Goal: Information Seeking & Learning: Find specific fact

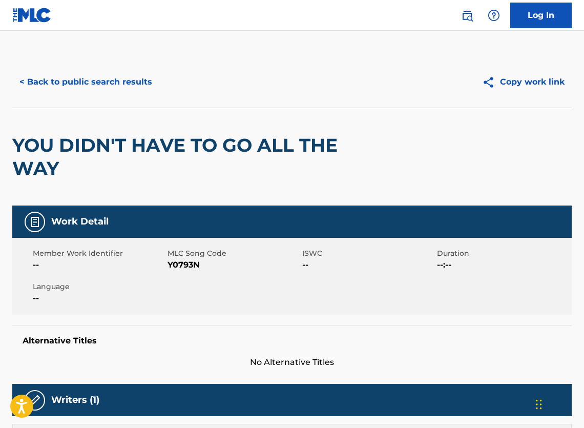
click at [96, 79] on button "< Back to public search results" at bounding box center [85, 82] width 147 height 26
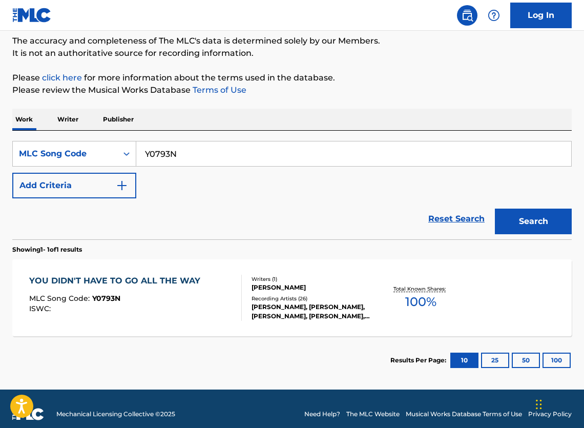
click at [223, 164] on input "Y0793N" at bounding box center [353, 153] width 435 height 25
paste input "N24664"
type input "N24664"
click at [498, 231] on button "Search" at bounding box center [533, 221] width 77 height 26
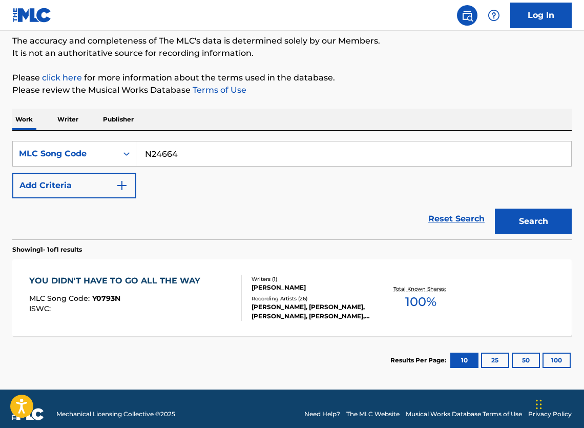
scroll to position [37, 0]
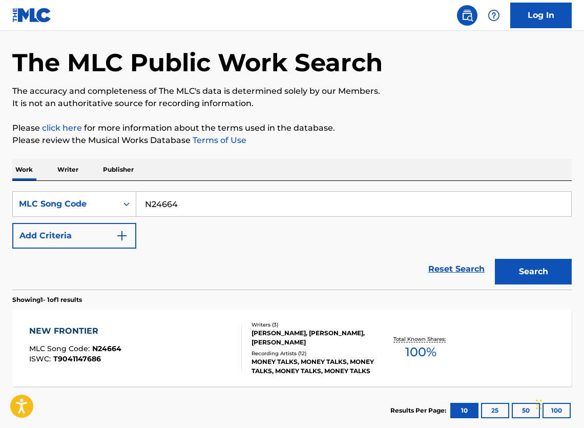
click at [339, 342] on div "[PERSON_NAME], [PERSON_NAME], [PERSON_NAME]" at bounding box center [313, 337] width 123 height 18
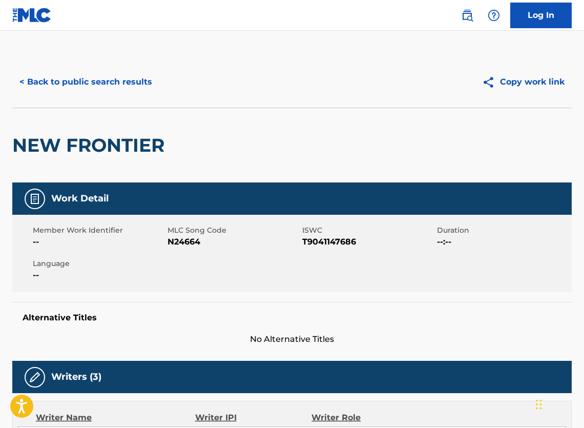
click at [134, 95] on button "< Back to public search results" at bounding box center [85, 82] width 147 height 26
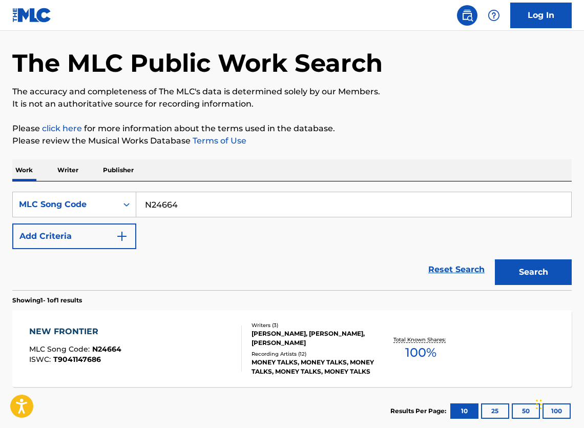
scroll to position [115, 0]
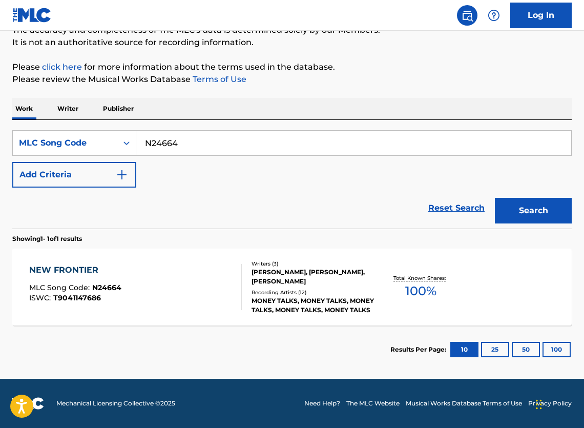
click at [261, 296] on div "MONEY TALKS, MONEY TALKS, MONEY TALKS, MONEY TALKS, MONEY TALKS" at bounding box center [313, 305] width 123 height 18
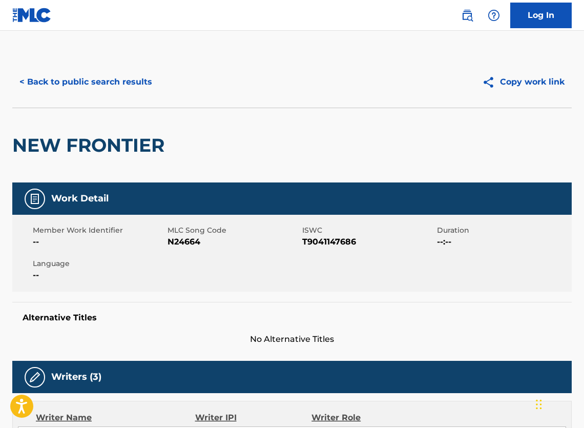
click at [117, 83] on button "< Back to public search results" at bounding box center [85, 82] width 147 height 26
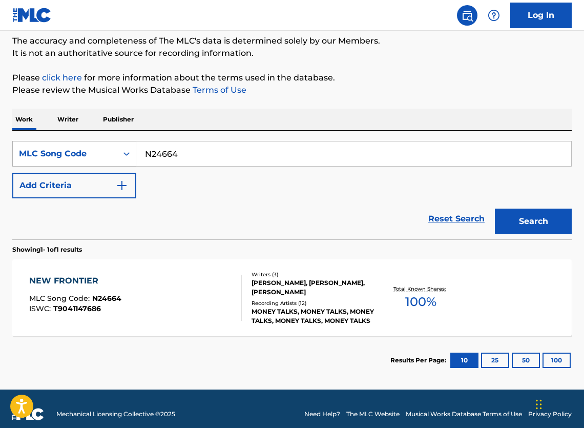
click at [83, 151] on div "MLC Song Code" at bounding box center [65, 153] width 104 height 19
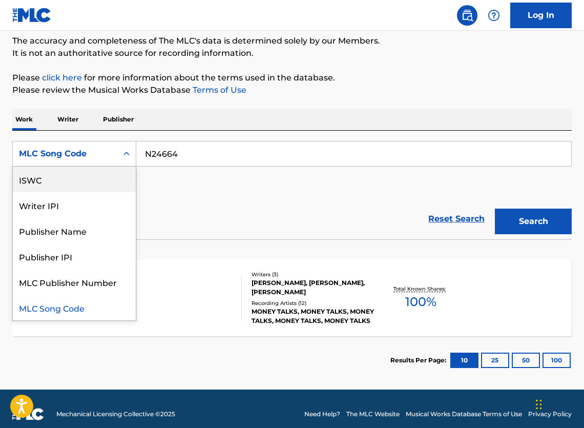
scroll to position [0, 0]
click at [57, 191] on div "Work Title" at bounding box center [74, 179] width 123 height 26
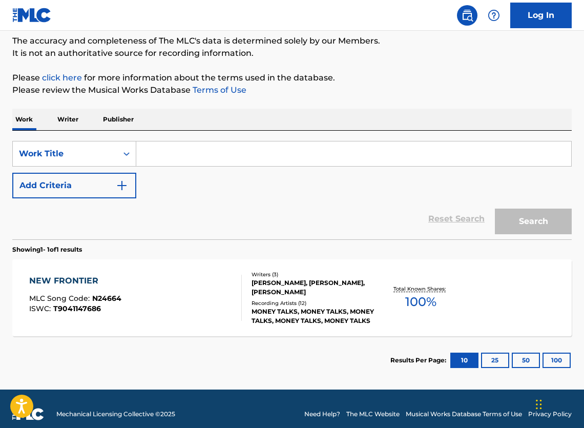
click at [258, 164] on input "Search Form" at bounding box center [353, 153] width 435 height 25
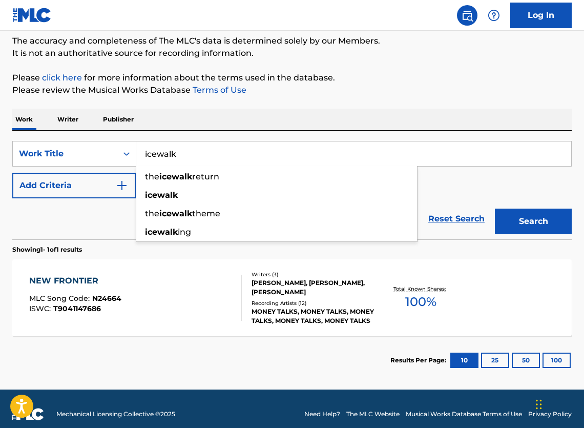
type input "ice walk"
drag, startPoint x: 258, startPoint y: 164, endPoint x: 60, endPoint y: 196, distance: 199.7
click at [60, 196] on button "Add Criteria" at bounding box center [74, 186] width 124 height 26
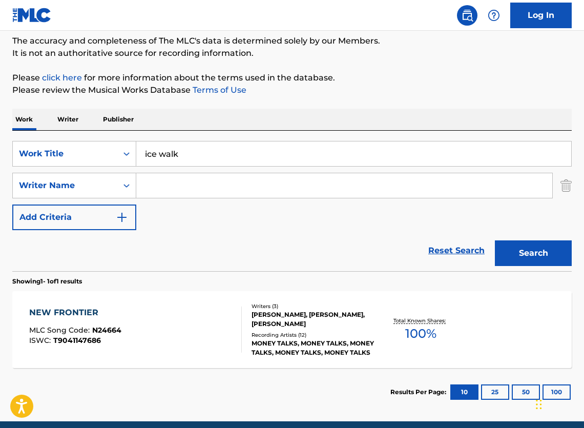
click at [207, 193] on input "Search Form" at bounding box center [344, 185] width 416 height 25
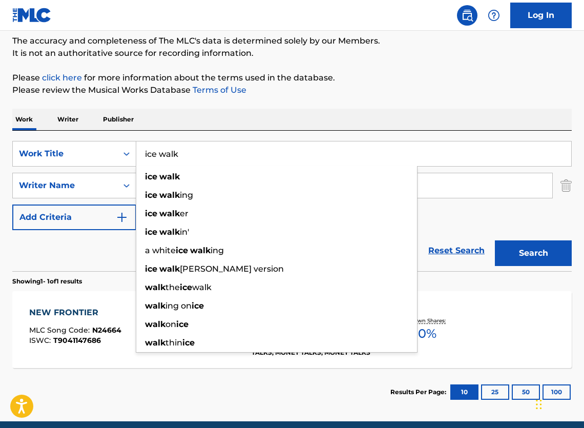
drag, startPoint x: 202, startPoint y: 194, endPoint x: 359, endPoint y: 147, distance: 163.7
click at [359, 147] on input "ice walk" at bounding box center [353, 153] width 435 height 25
click at [460, 186] on input "thulium" at bounding box center [344, 185] width 416 height 25
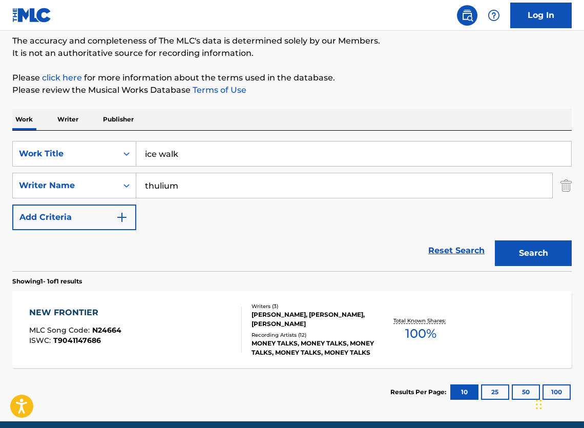
click at [244, 190] on input "thulium" at bounding box center [344, 185] width 416 height 25
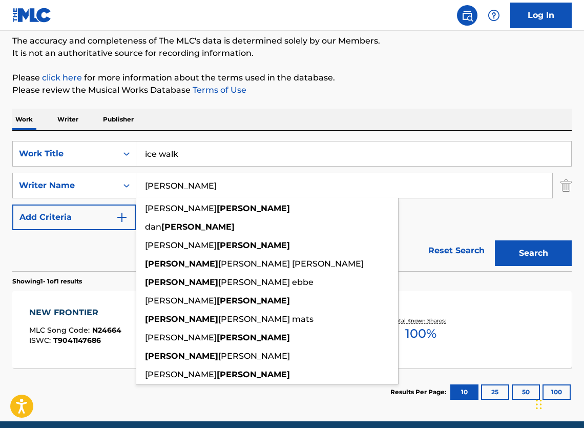
type input "[PERSON_NAME]"
click at [555, 262] on button "Search" at bounding box center [533, 253] width 77 height 26
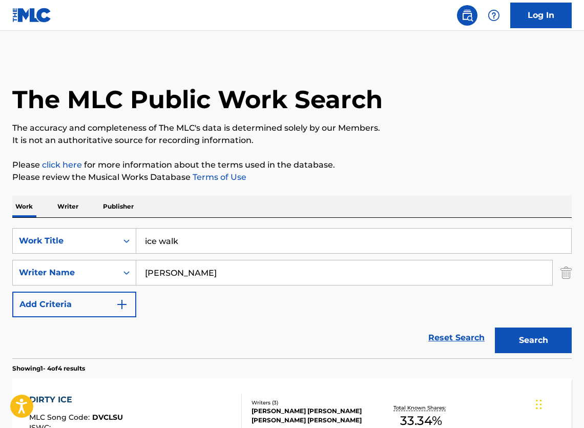
click at [170, 249] on input "ice walk" at bounding box center [353, 240] width 435 height 25
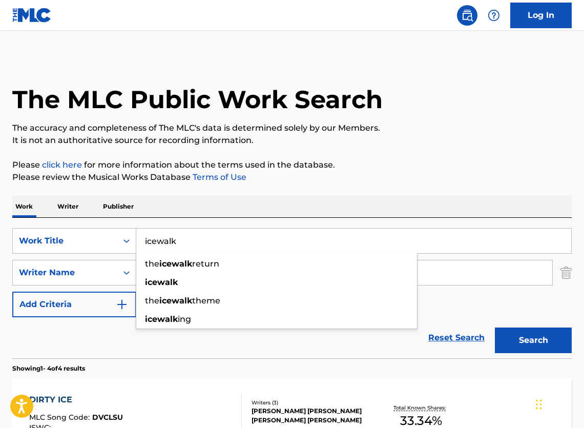
type input "icewalk"
click at [530, 353] on button "Search" at bounding box center [533, 340] width 77 height 26
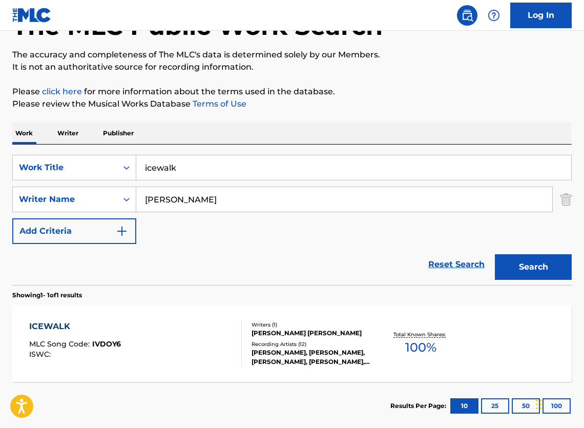
scroll to position [91, 0]
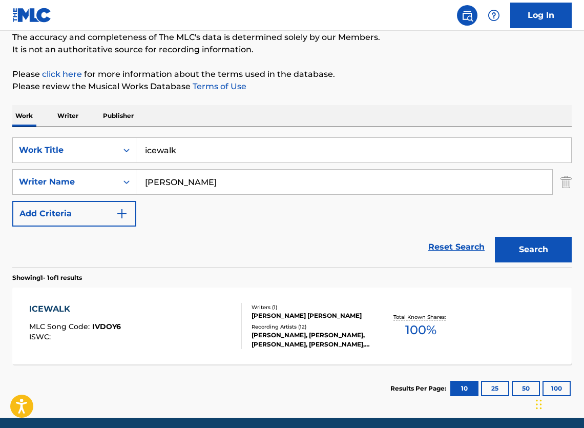
click at [242, 331] on div "Writers ( 1 ) [PERSON_NAME] [PERSON_NAME] Recording Artists ( 12 ) [PERSON_NAME…" at bounding box center [308, 326] width 133 height 46
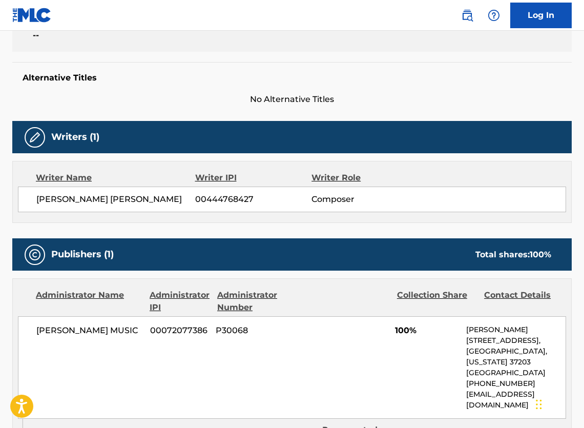
scroll to position [130, 0]
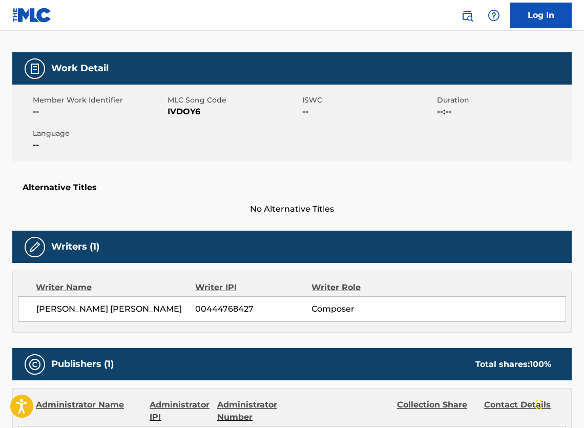
click at [185, 118] on span "IVDOY6" at bounding box center [234, 112] width 132 height 12
copy span "IVDOY6"
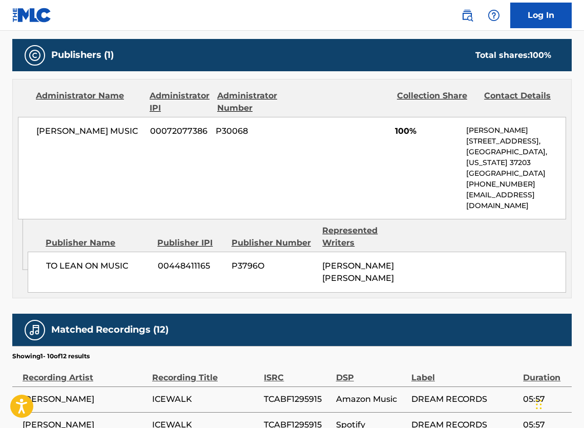
scroll to position [0, 0]
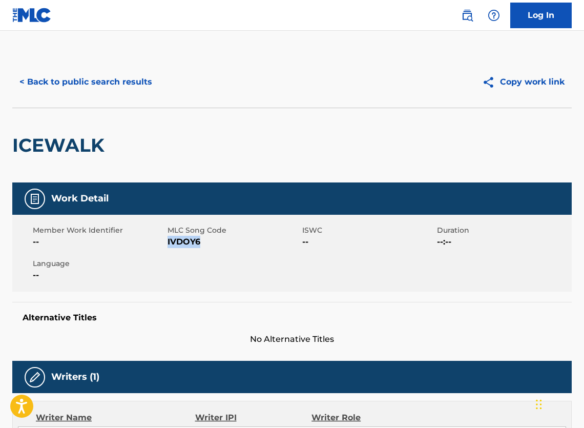
click at [132, 85] on button "< Back to public search results" at bounding box center [85, 82] width 147 height 26
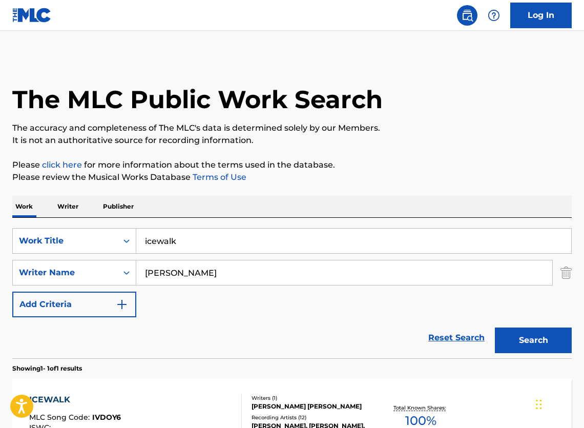
scroll to position [87, 0]
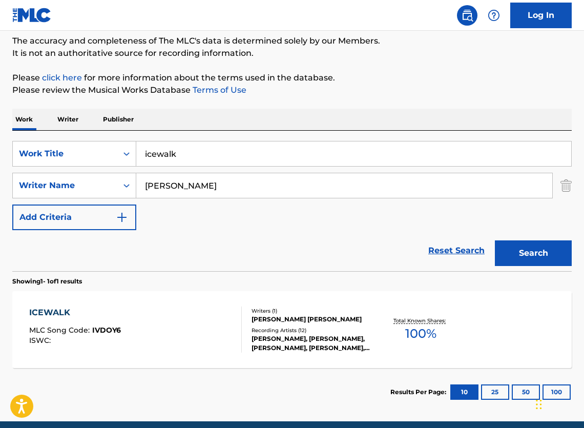
click at [226, 196] on input "[PERSON_NAME]" at bounding box center [344, 185] width 416 height 25
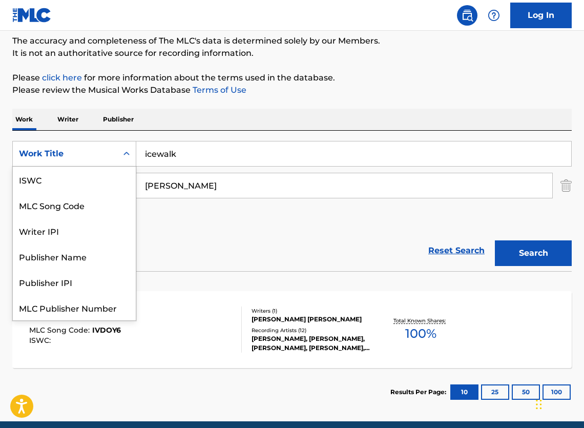
click at [108, 158] on div "Work Title" at bounding box center [65, 154] width 92 height 12
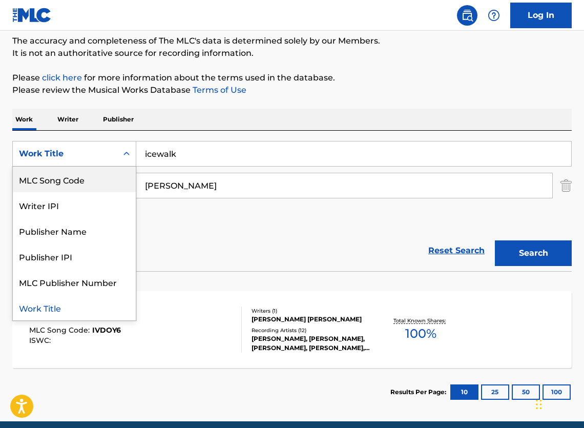
click at [85, 185] on div "MLC Song Code" at bounding box center [74, 179] width 123 height 26
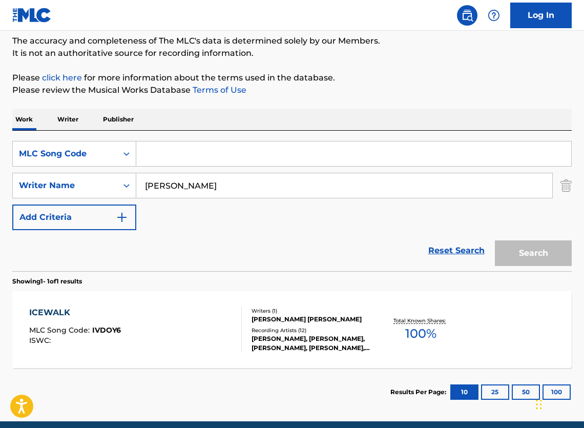
click at [234, 166] on input "Search Form" at bounding box center [353, 153] width 435 height 25
paste input "WVA5D2"
type input "WVA5D2"
click at [569, 197] on img "Search Form" at bounding box center [565, 186] width 11 height 26
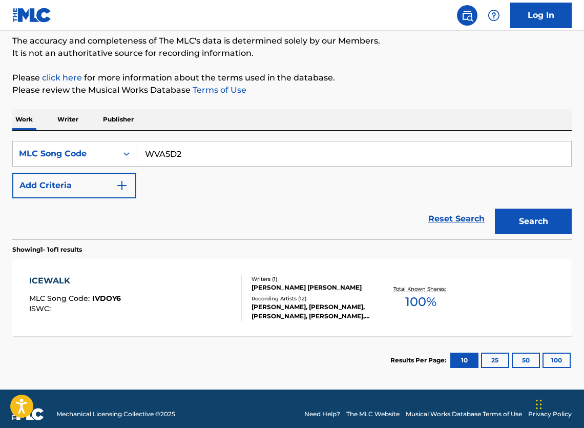
click at [544, 250] on section "Showing 1 - 1 of 1 results" at bounding box center [291, 246] width 559 height 15
click at [545, 225] on button "Search" at bounding box center [533, 221] width 77 height 26
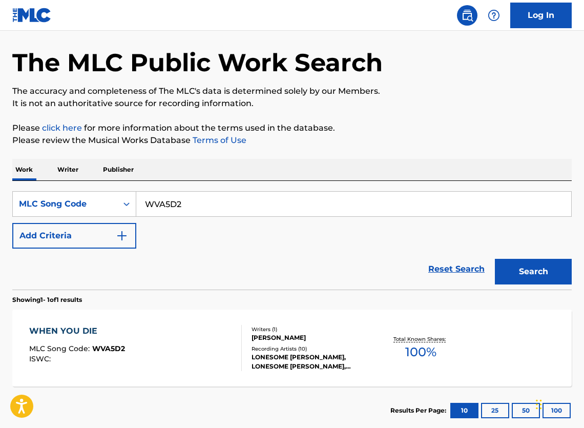
click at [325, 352] on div "Recording Artists ( 10 )" at bounding box center [313, 349] width 123 height 8
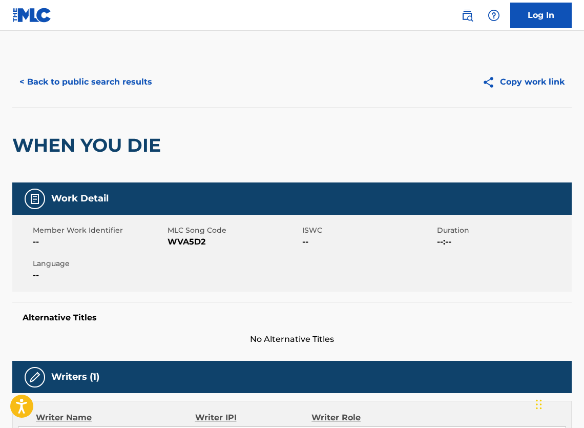
click at [86, 93] on button "< Back to public search results" at bounding box center [85, 82] width 147 height 26
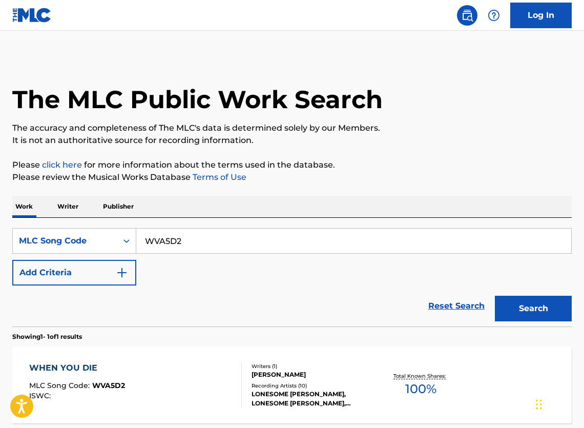
scroll to position [36, 0]
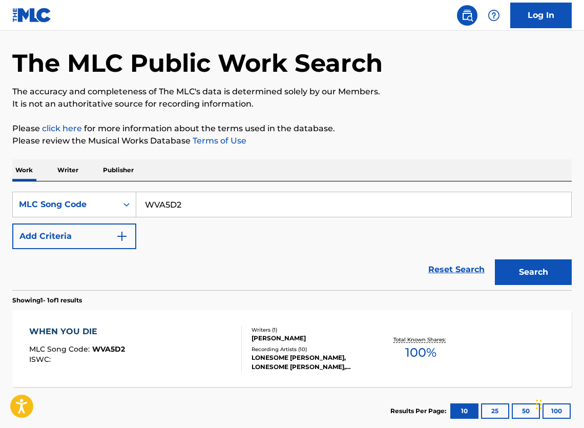
click at [265, 211] on input "WVA5D2" at bounding box center [353, 204] width 435 height 25
paste input "K0770O"
type input "K0770O"
click at [516, 284] on button "Search" at bounding box center [533, 272] width 77 height 26
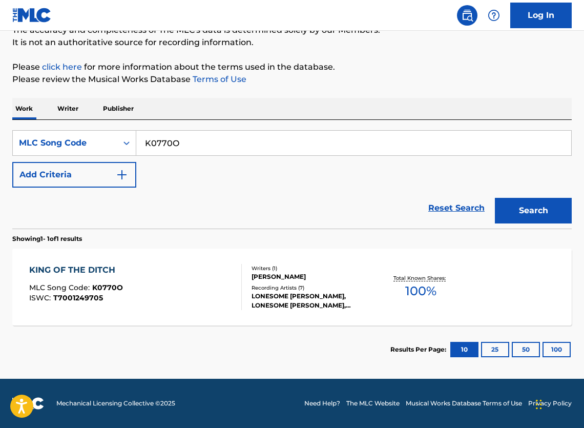
scroll to position [115, 0]
click at [127, 270] on div "KING OF THE DITCH MLC Song Code : K0770O ISWC : T7001249705" at bounding box center [135, 287] width 213 height 46
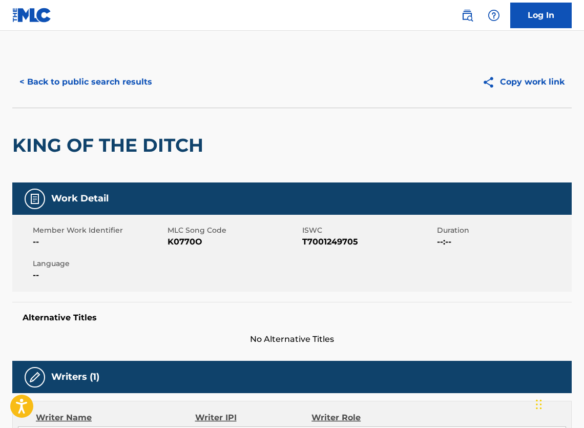
click at [350, 248] on span "T7001249705" at bounding box center [368, 242] width 132 height 12
click at [351, 248] on span "T7001249705" at bounding box center [368, 242] width 132 height 12
copy span "T7001249705"
click at [117, 100] on div "< Back to public search results Copy work link" at bounding box center [291, 81] width 559 height 51
click at [115, 94] on button "< Back to public search results" at bounding box center [85, 82] width 147 height 26
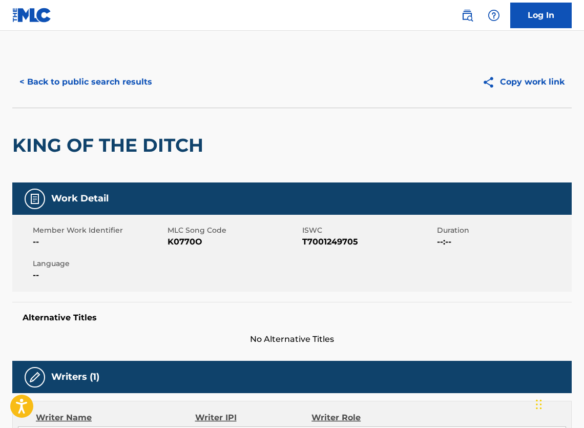
scroll to position [87, 0]
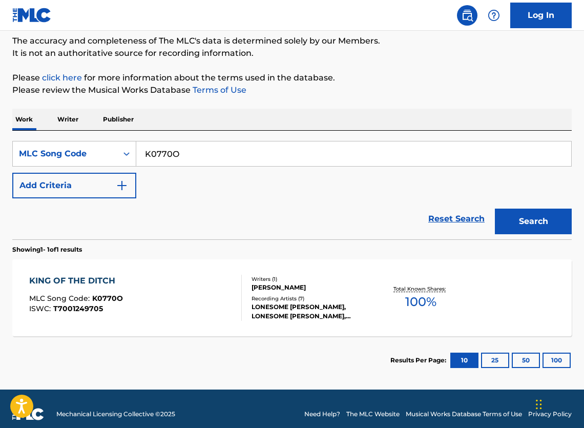
click at [225, 164] on input "K0770O" at bounding box center [353, 153] width 435 height 25
paste input "E20170"
type input "E20170"
click at [518, 228] on button "Search" at bounding box center [533, 221] width 77 height 26
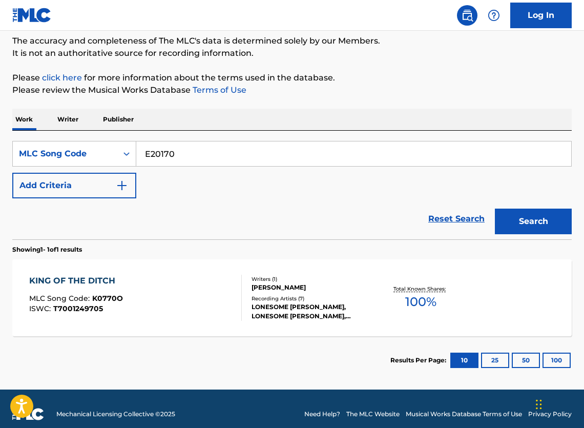
scroll to position [37, 0]
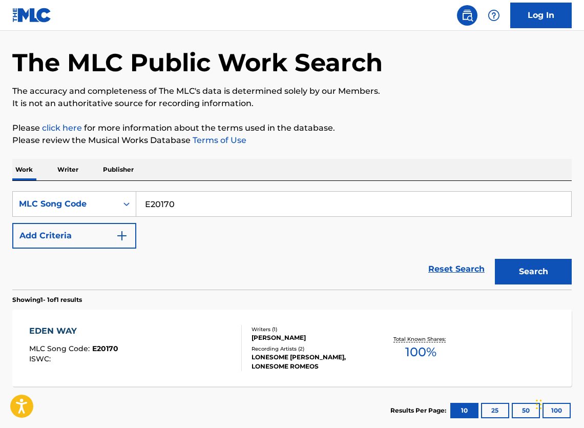
click at [234, 345] on div at bounding box center [237, 348] width 8 height 46
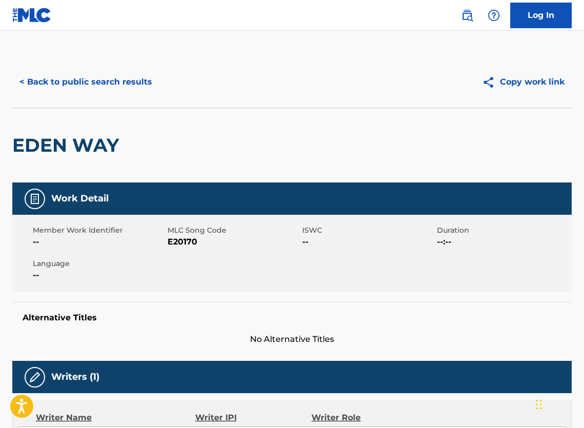
click at [132, 91] on button "< Back to public search results" at bounding box center [85, 82] width 147 height 26
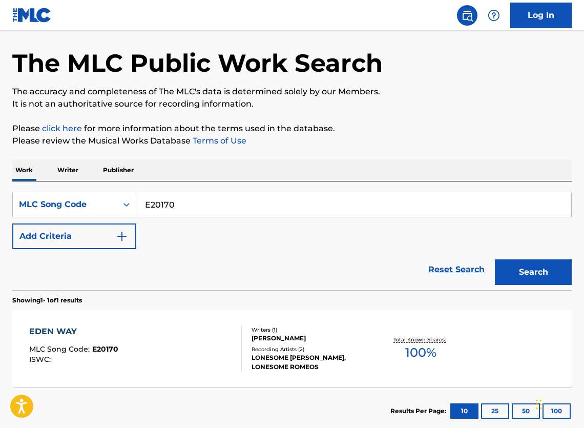
click at [209, 217] on input "E20170" at bounding box center [353, 204] width 435 height 25
paste input "S02625"
type input "S02625"
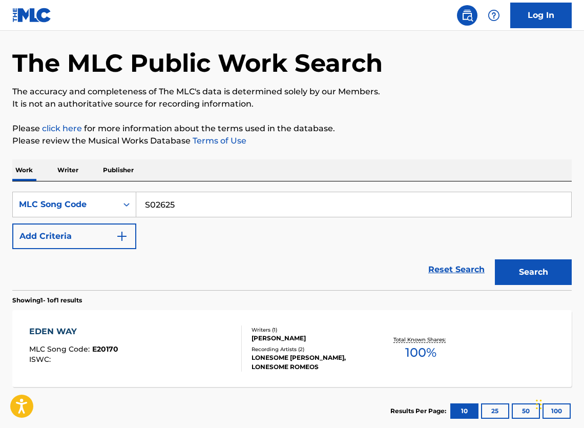
click at [535, 273] on button "Search" at bounding box center [533, 272] width 77 height 26
click at [322, 333] on div "Writers ( 1 )" at bounding box center [313, 330] width 123 height 8
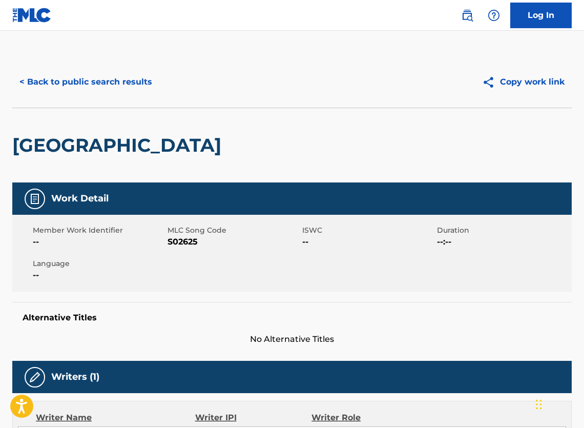
click at [114, 88] on button "< Back to public search results" at bounding box center [85, 82] width 147 height 26
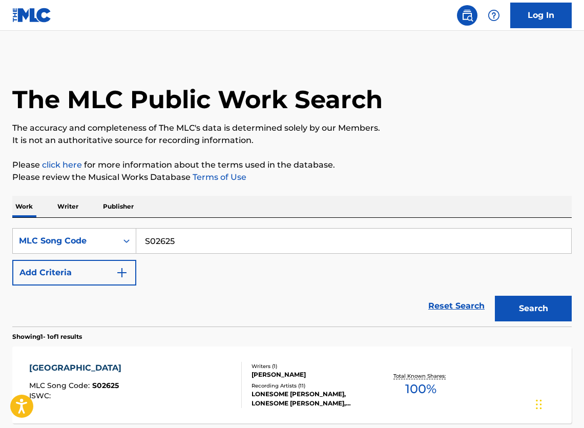
scroll to position [36, 0]
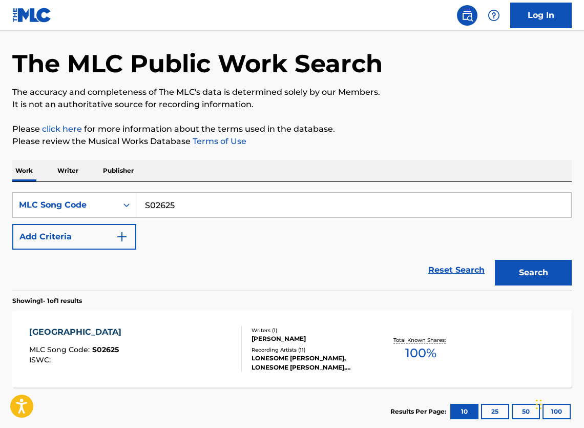
click at [301, 208] on input "S02625" at bounding box center [353, 205] width 435 height 25
paste input "WVA5D2"
type input "WVA5D2"
click at [513, 284] on button "Search" at bounding box center [533, 273] width 77 height 26
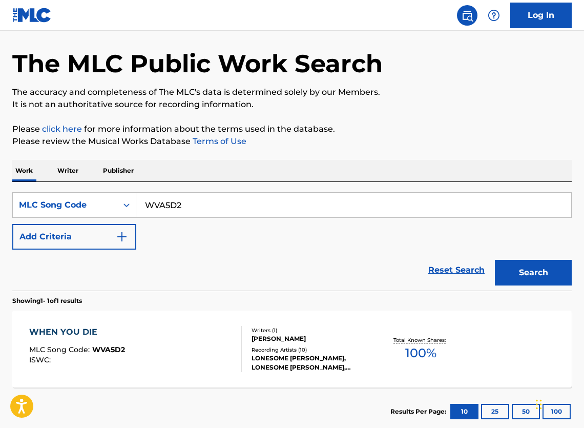
scroll to position [115, 0]
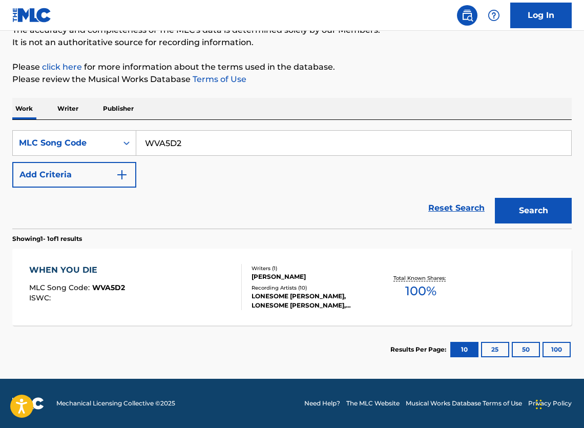
click at [327, 300] on div "LONESOME [PERSON_NAME], LONESOME [PERSON_NAME], LONESOME [PERSON_NAME], LONESOM…" at bounding box center [313, 300] width 123 height 18
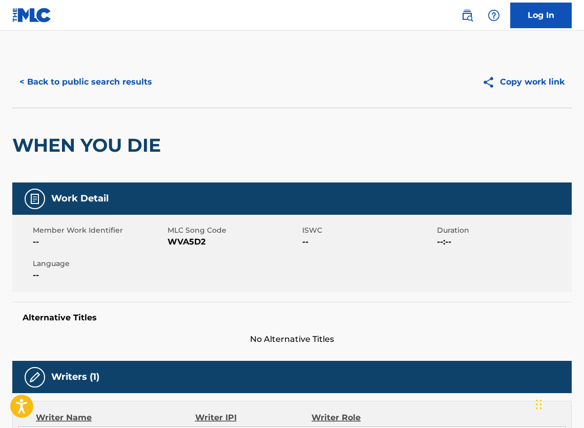
scroll to position [402, 0]
